Goal: Transaction & Acquisition: Purchase product/service

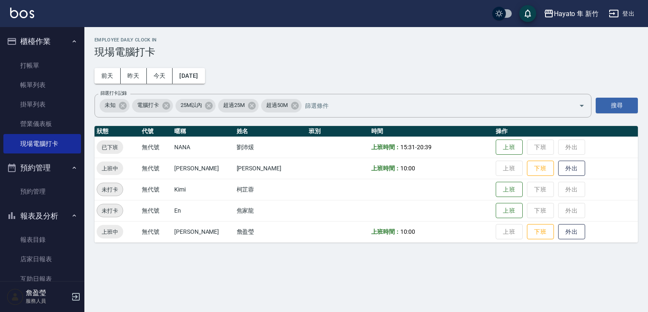
click at [531, 175] on td "上班 下班 外出" at bounding box center [566, 167] width 144 height 21
click at [537, 168] on button "下班" at bounding box center [540, 168] width 27 height 15
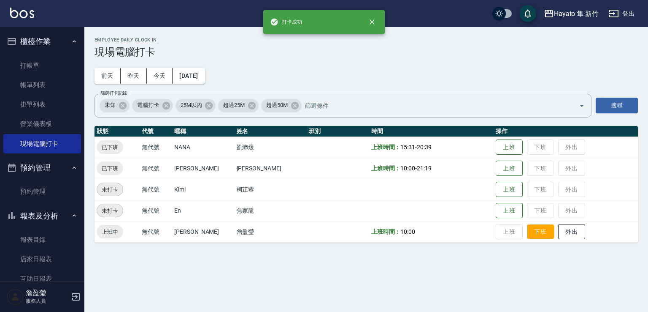
click at [535, 231] on button "下班" at bounding box center [540, 231] width 27 height 15
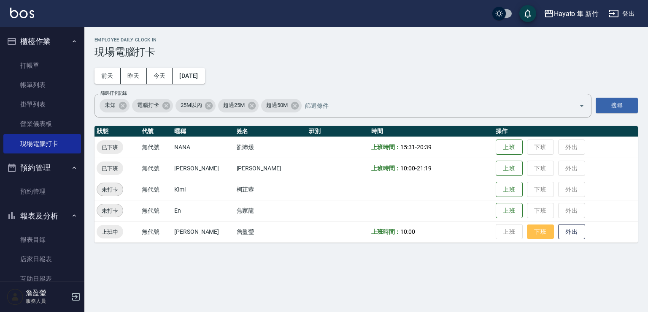
click at [538, 236] on button "下班" at bounding box center [540, 231] width 27 height 15
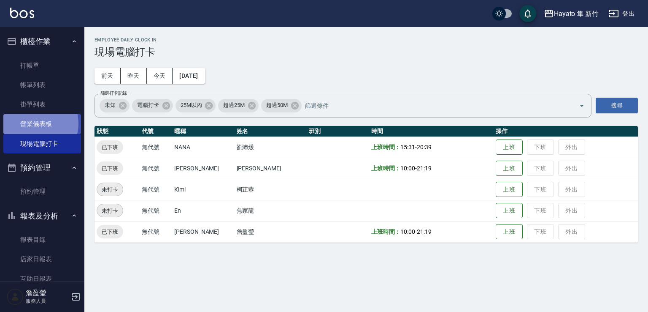
click at [39, 123] on link "營業儀表板" at bounding box center [42, 123] width 78 height 19
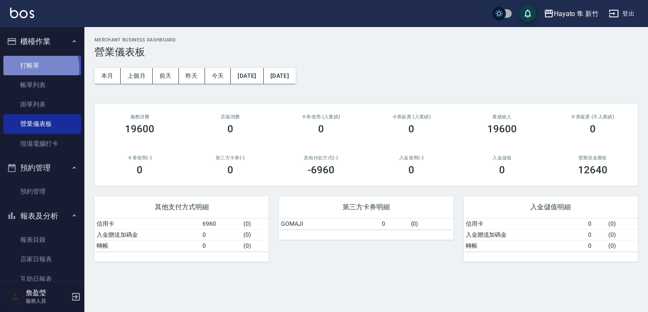
click at [30, 68] on link "打帳單" at bounding box center [42, 65] width 78 height 19
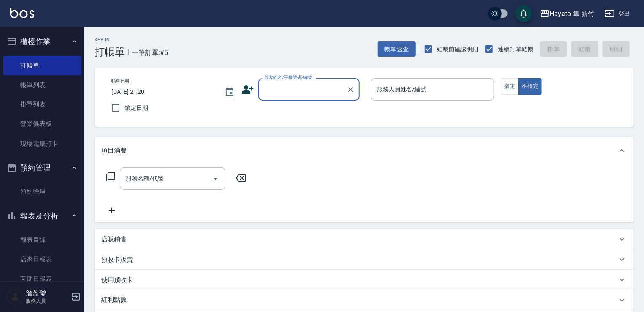
click at [306, 85] on input "顧客姓名/手機號碼/編號" at bounding box center [302, 89] width 81 height 15
type input "ㄒㄩ"
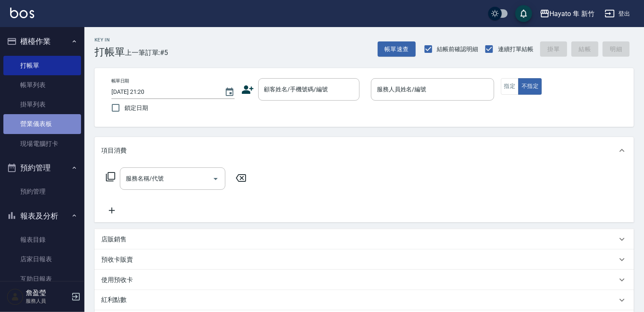
click at [47, 124] on link "營業儀表板" at bounding box center [42, 123] width 78 height 19
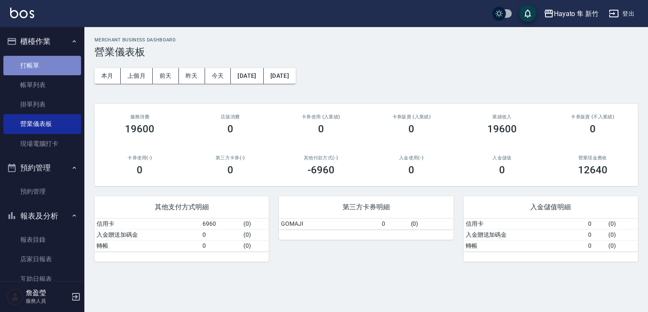
click at [43, 62] on link "打帳單" at bounding box center [42, 65] width 78 height 19
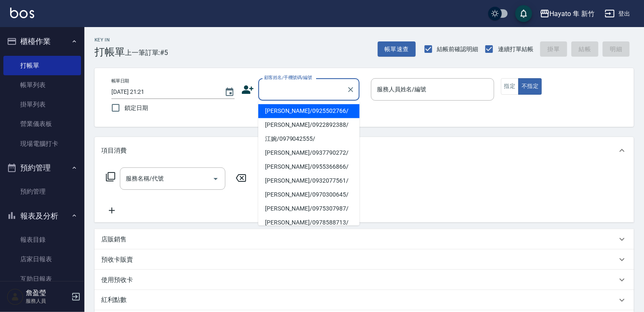
click at [301, 87] on input "顧客姓名/手機號碼/編號" at bounding box center [302, 89] width 81 height 15
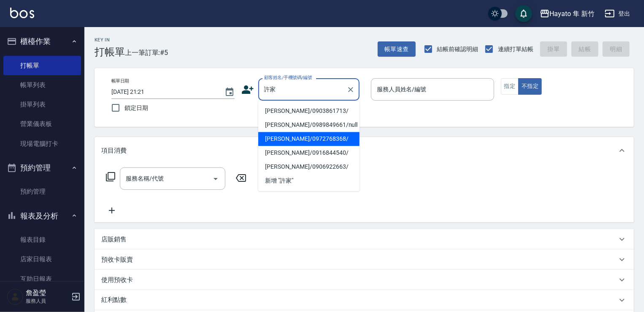
click at [285, 135] on li "[PERSON_NAME]/0972768368/" at bounding box center [308, 139] width 101 height 14
type input "[PERSON_NAME]/0972768368/"
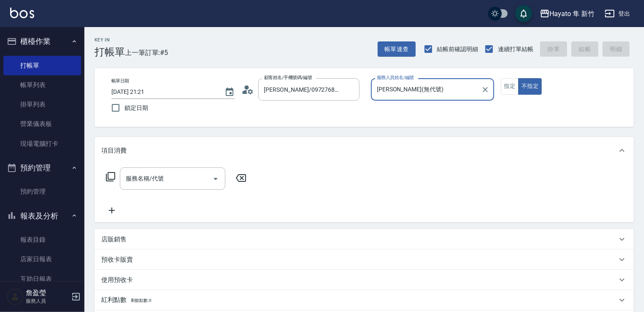
type input "[PERSON_NAME](無代號)"
click at [512, 87] on button "指定" at bounding box center [510, 86] width 18 height 16
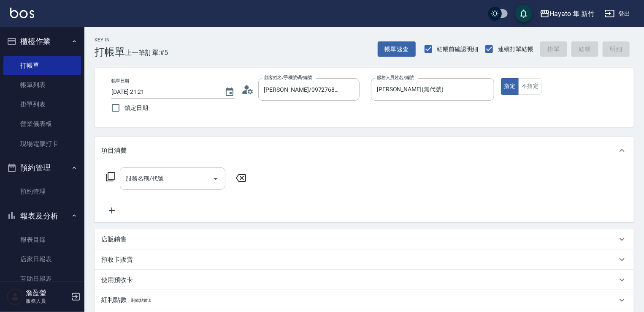
click at [190, 183] on input "服務名稱/代號" at bounding box center [166, 178] width 85 height 15
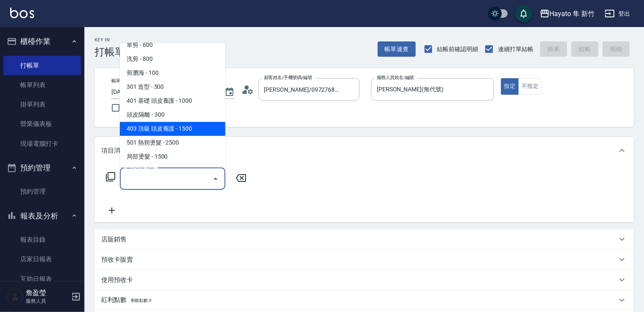
scroll to position [42, 0]
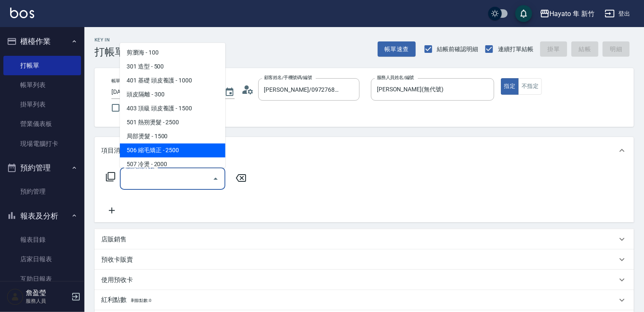
click at [172, 144] on span "506 縮毛矯正 - 2500" at bounding box center [173, 150] width 106 height 14
type input "506 縮毛矯正 (506)"
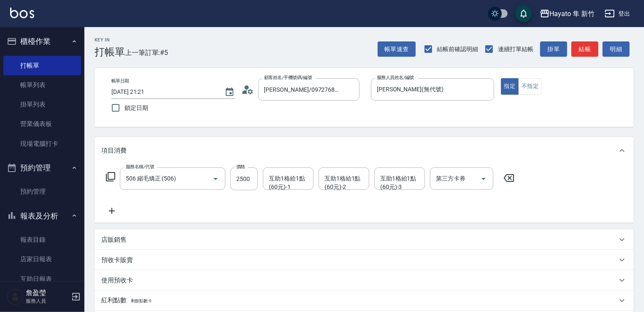
click at [110, 209] on icon at bounding box center [111, 211] width 21 height 10
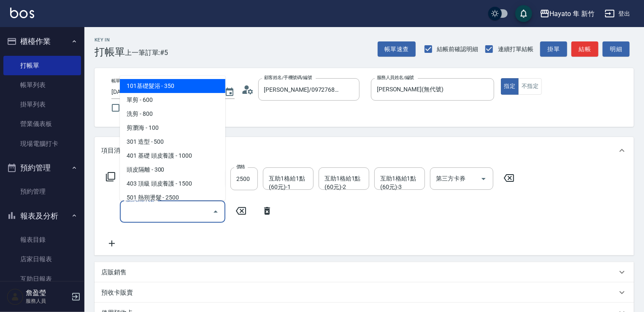
click at [157, 213] on input "服務名稱/代號" at bounding box center [166, 211] width 85 height 15
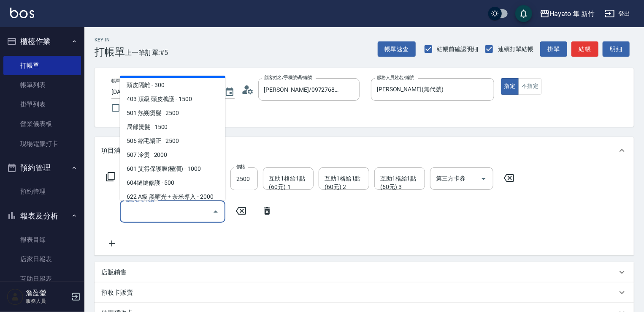
scroll to position [127, 0]
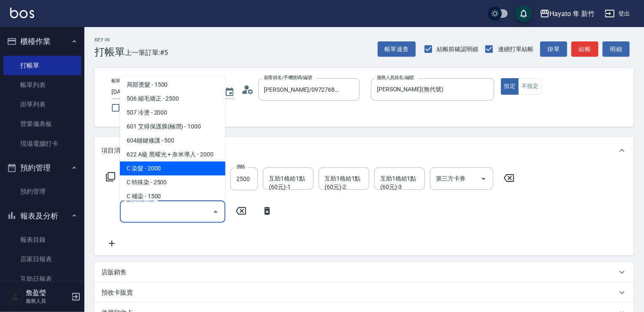
click at [148, 170] on span "C 染髮 - 2000" at bounding box center [173, 168] width 106 height 14
type input "C 染髮(701)"
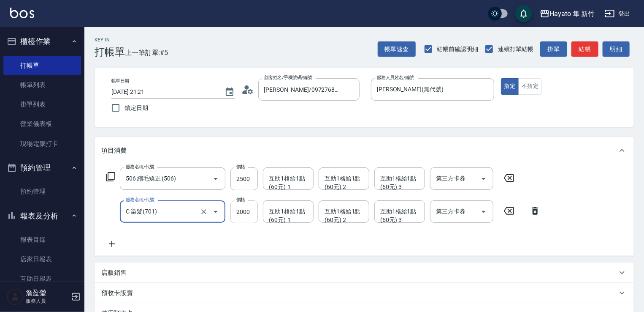
click at [240, 213] on input "2000" at bounding box center [243, 211] width 27 height 23
type input "1500"
click at [197, 246] on div "服務名稱/代號 506 縮毛矯正 (506) 服務名稱/代號 價格 2500 價格 互助1格給1點(60元)-1 互助1格給1點(60元)-1 互助1格給1點…" at bounding box center [323, 207] width 445 height 81
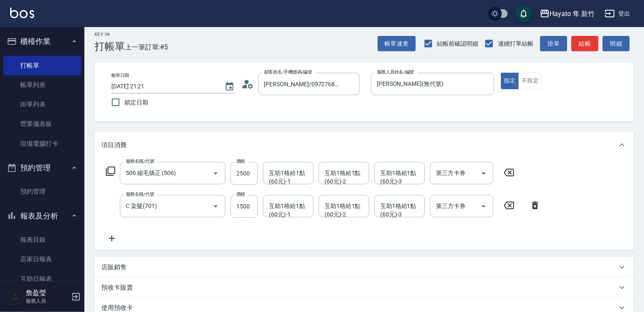
scroll to position [84, 0]
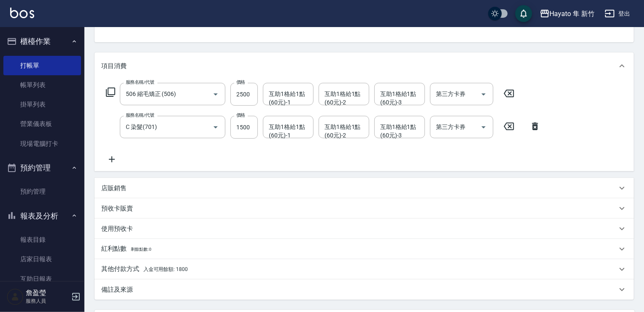
click at [190, 289] on div "備註及來源" at bounding box center [359, 289] width 516 height 9
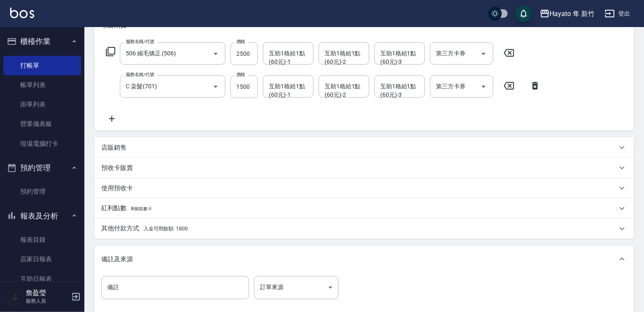
scroll to position [169, 0]
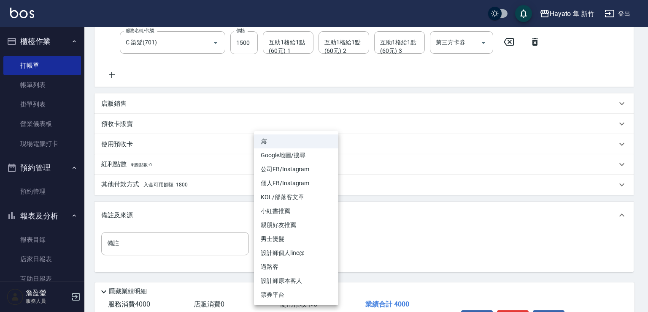
click at [285, 248] on body "Hayato 隼 新竹 登出 櫃檯作業 打帳單 帳單列表 掛單列表 營業儀表板 現場電腦打卡 預約管理 預約管理 報表及分析 報表目錄 店家日報表 互助日報表…" at bounding box center [324, 97] width 648 height 532
click at [287, 279] on li "設計師原本客人" at bounding box center [296, 281] width 84 height 14
type input "設計師原本客人"
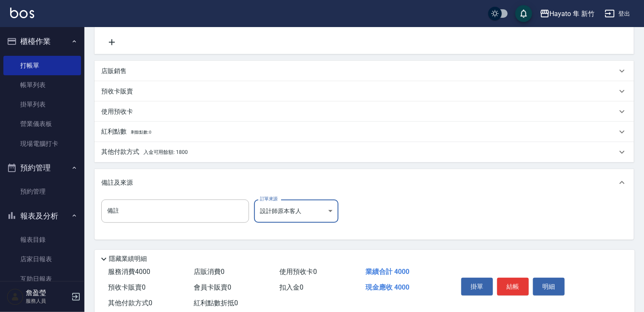
scroll to position [223, 0]
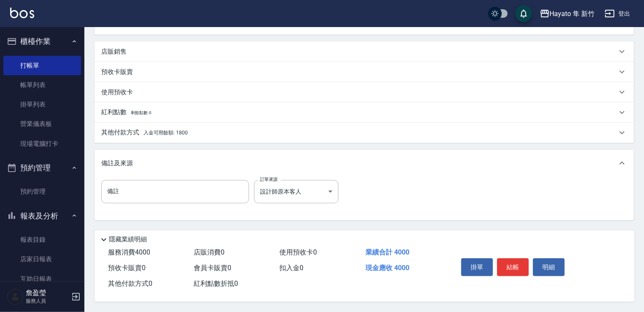
click at [171, 131] on span "入金可用餘額: 1800" at bounding box center [166, 133] width 44 height 6
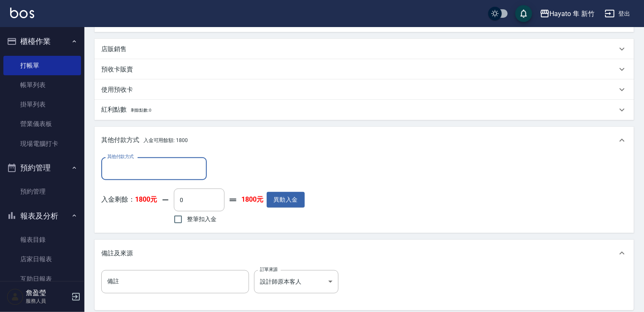
scroll to position [0, 0]
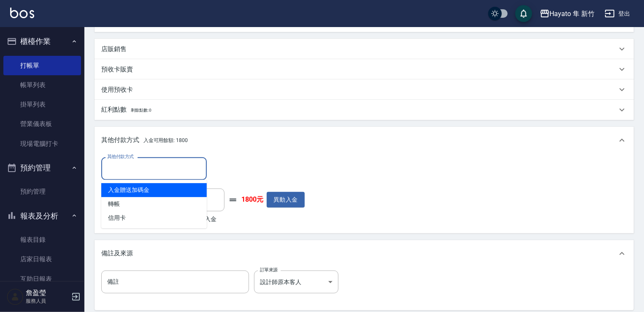
click at [141, 166] on input "其他付款方式" at bounding box center [154, 168] width 98 height 15
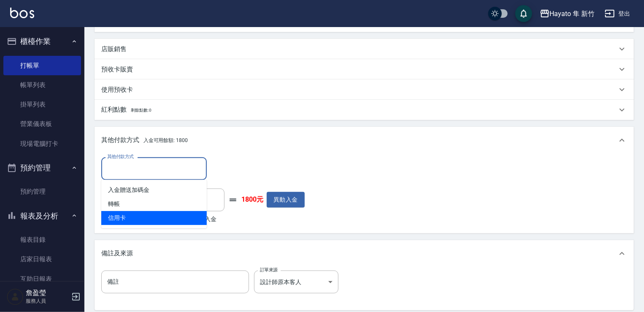
click at [144, 217] on span "信用卡" at bounding box center [154, 218] width 106 height 14
type input "信用卡"
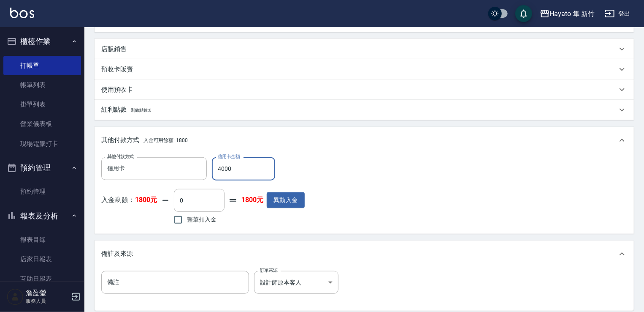
type input "4000"
click at [358, 173] on div "其他付款方式 信用卡 其他付款方式 信用卡金額 4000 信用卡金額 入金剩餘： 1800元 0 ​ 整筆扣入金 1800元 異動入金" at bounding box center [364, 191] width 526 height 69
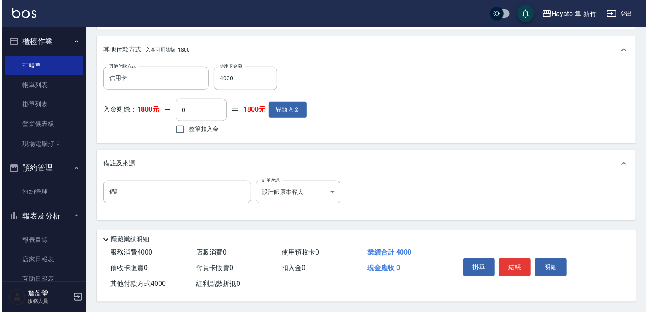
scroll to position [316, 0]
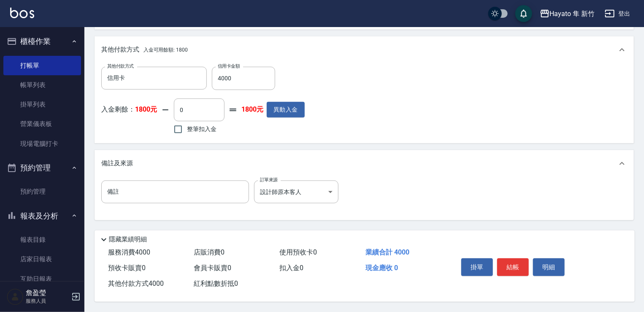
click at [502, 255] on div "掛單 結帳 明細" at bounding box center [513, 268] width 110 height 27
click at [501, 255] on div "掛單 結帳 明細" at bounding box center [513, 268] width 110 height 27
click at [501, 261] on button "結帳" at bounding box center [513, 267] width 32 height 18
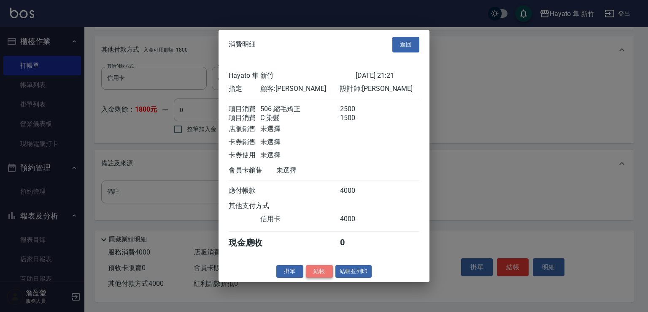
click at [321, 277] on button "結帳" at bounding box center [319, 270] width 27 height 13
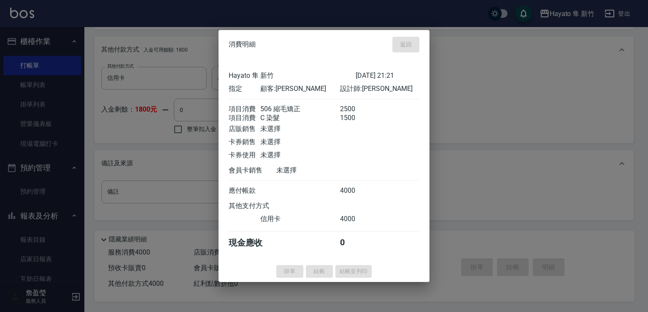
type input "[DATE] 21:22"
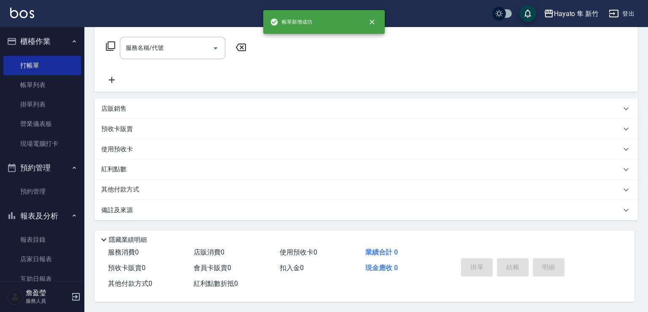
scroll to position [0, 0]
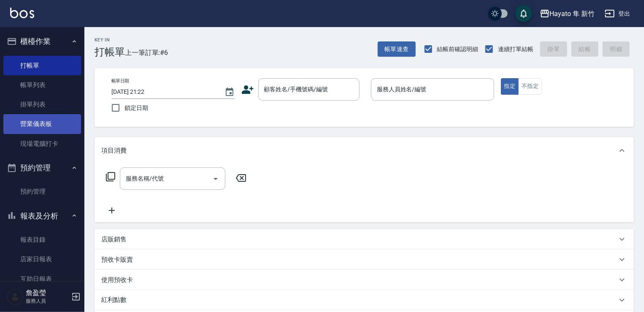
click at [44, 119] on link "營業儀表板" at bounding box center [42, 123] width 78 height 19
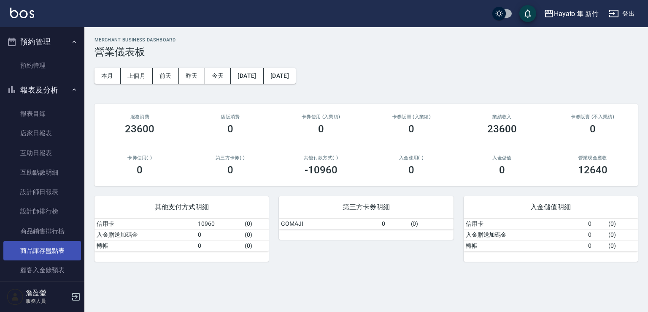
scroll to position [127, 0]
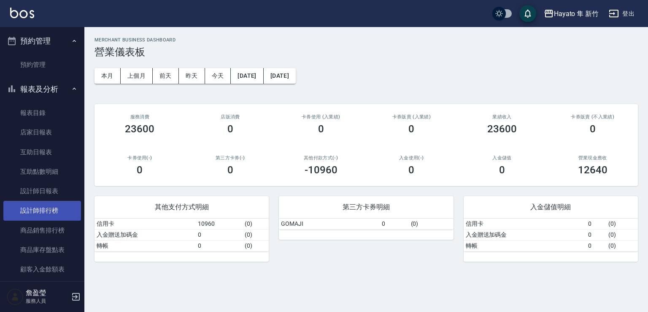
drag, startPoint x: 27, startPoint y: 212, endPoint x: 65, endPoint y: 206, distance: 38.5
click at [27, 211] on link "設計師排行榜" at bounding box center [42, 210] width 78 height 19
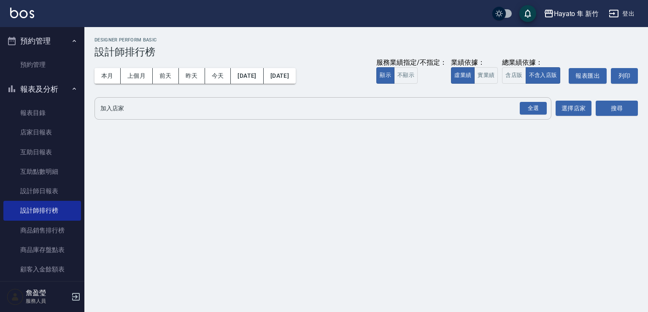
click at [520, 101] on div "全選" at bounding box center [533, 108] width 30 height 22
click at [545, 107] on div "全選" at bounding box center [533, 108] width 27 height 13
click at [626, 103] on button "搜尋" at bounding box center [617, 109] width 42 height 16
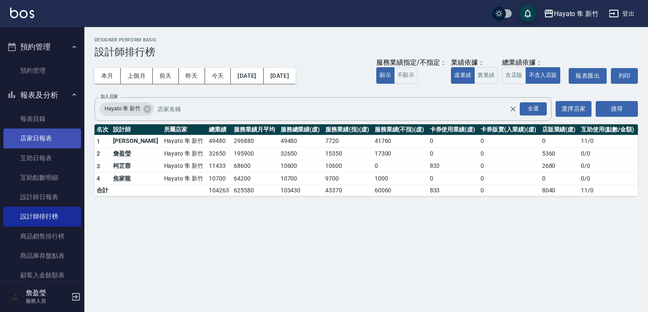
scroll to position [84, 0]
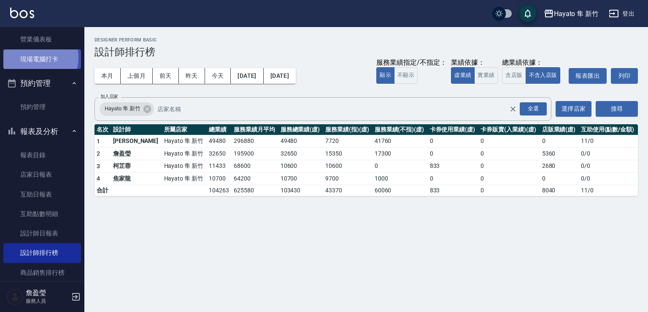
click at [29, 57] on link "現場電腦打卡" at bounding box center [42, 58] width 78 height 19
